Goal: Task Accomplishment & Management: Complete application form

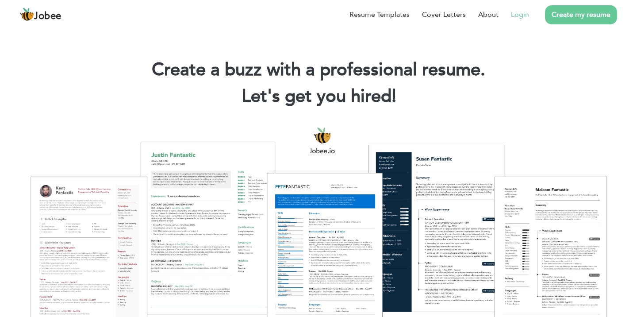
click at [517, 12] on link "Login" at bounding box center [520, 14] width 18 height 11
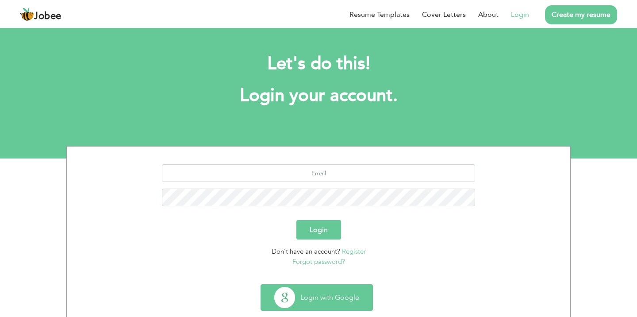
click at [345, 293] on button "Login with Google" at bounding box center [316, 297] width 111 height 26
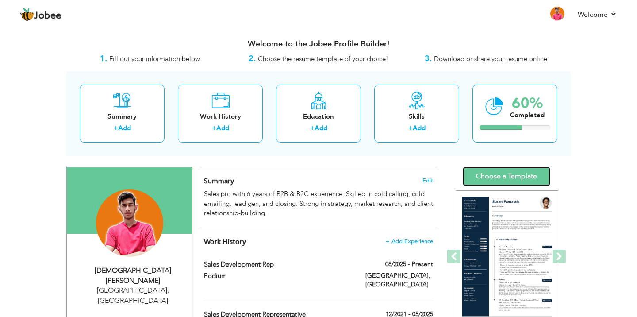
click at [496, 169] on link "Choose a Template" at bounding box center [507, 176] width 88 height 19
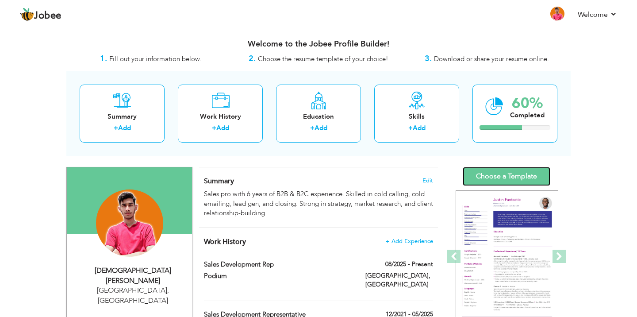
click at [509, 178] on link "Choose a Template" at bounding box center [507, 176] width 88 height 19
